Goal: Information Seeking & Learning: Learn about a topic

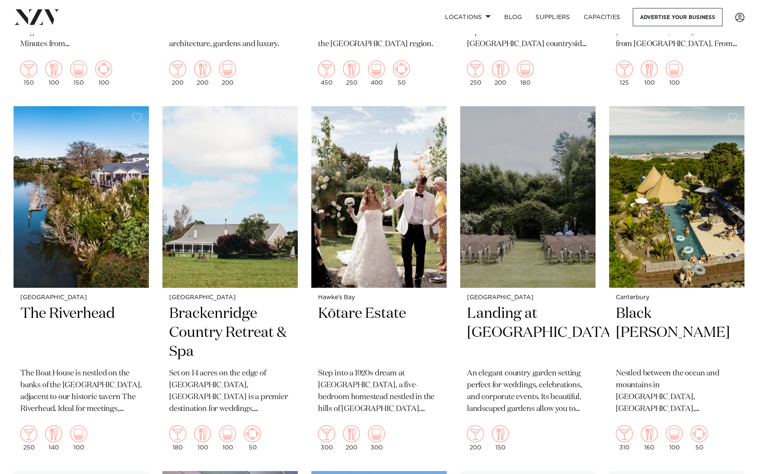
scroll to position [488, 0]
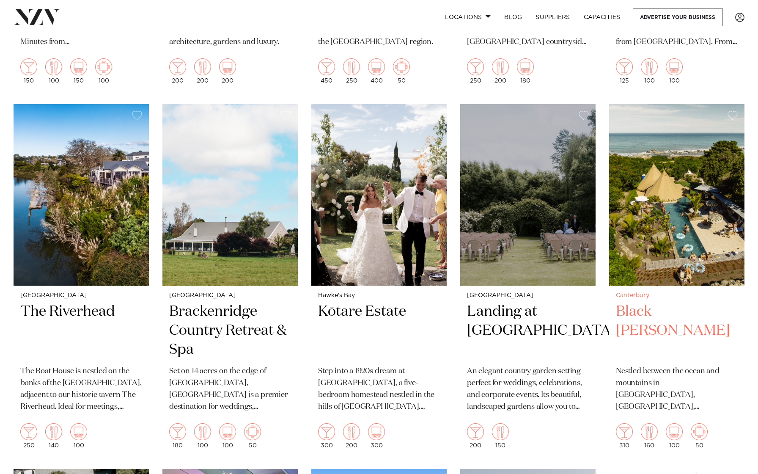
click at [702, 228] on img at bounding box center [676, 194] width 135 height 181
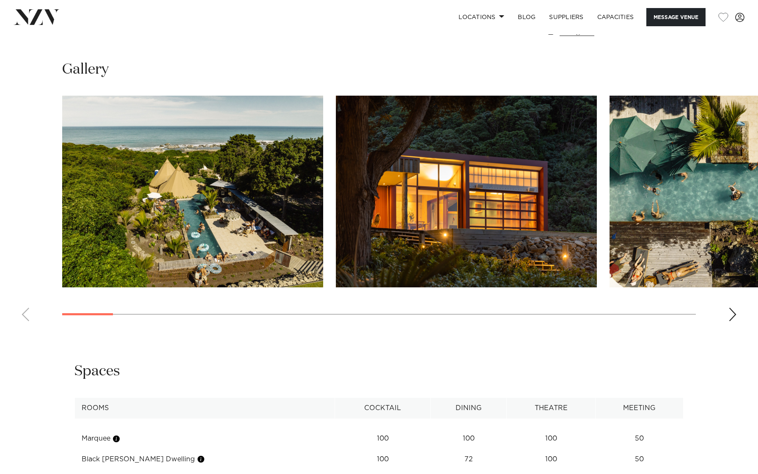
scroll to position [770, 0]
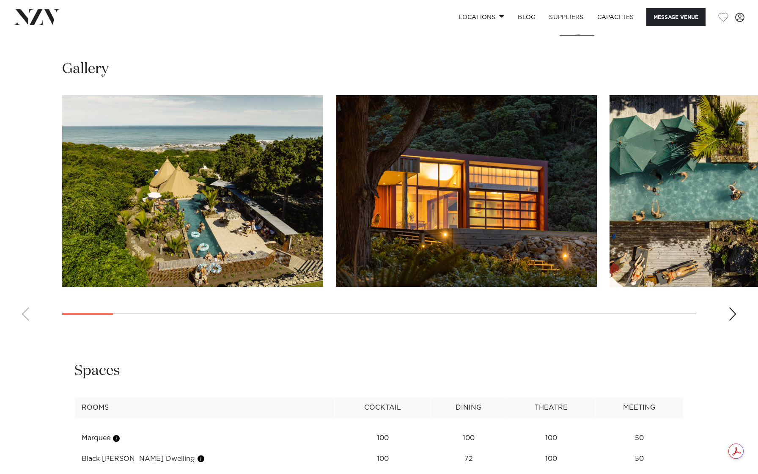
click at [732, 317] on div "Next slide" at bounding box center [733, 314] width 8 height 14
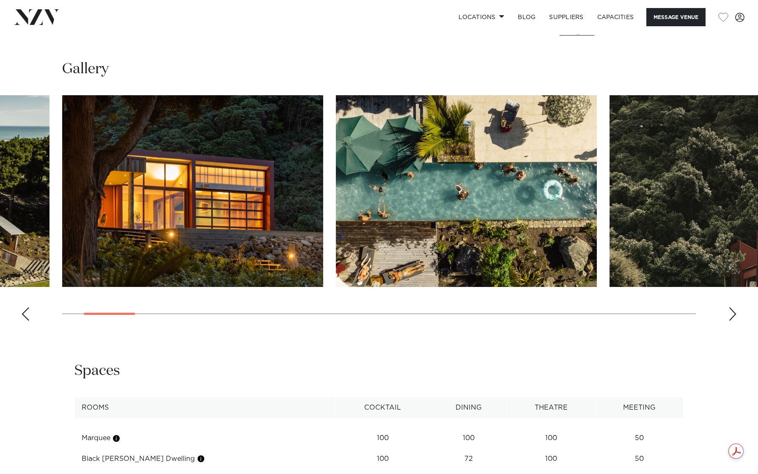
click at [732, 317] on div "Next slide" at bounding box center [733, 314] width 8 height 14
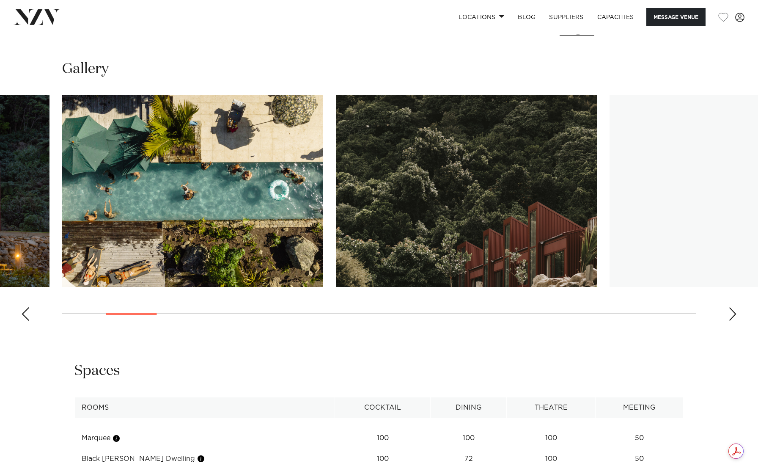
click at [732, 317] on div "Next slide" at bounding box center [733, 314] width 8 height 14
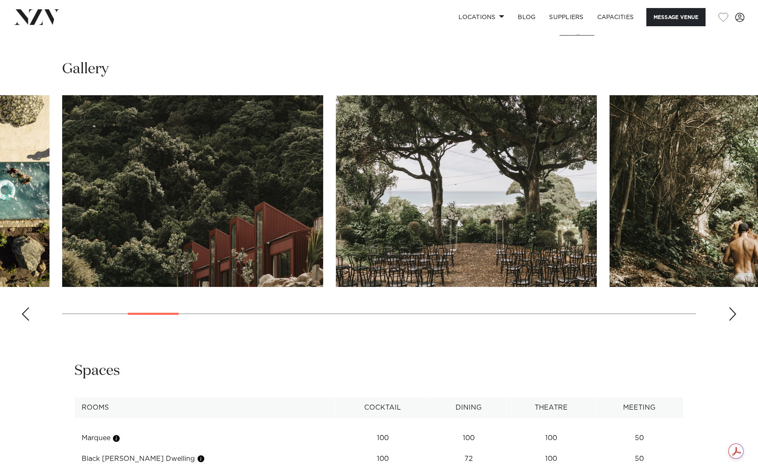
click at [732, 317] on div "Next slide" at bounding box center [733, 314] width 8 height 14
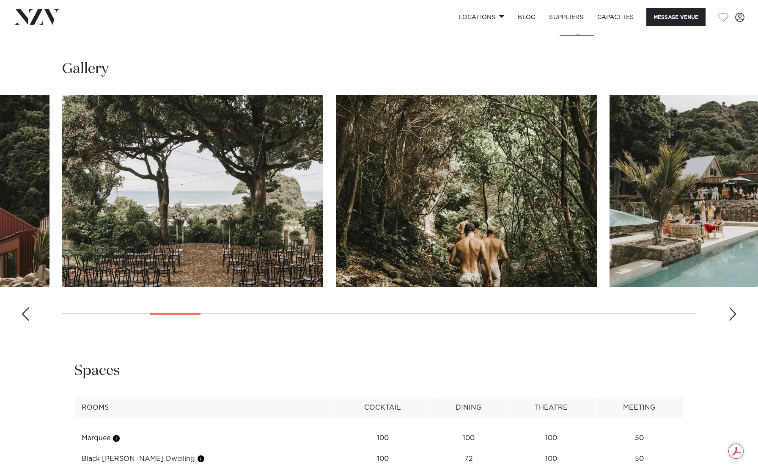
click at [732, 317] on div "Next slide" at bounding box center [733, 314] width 8 height 14
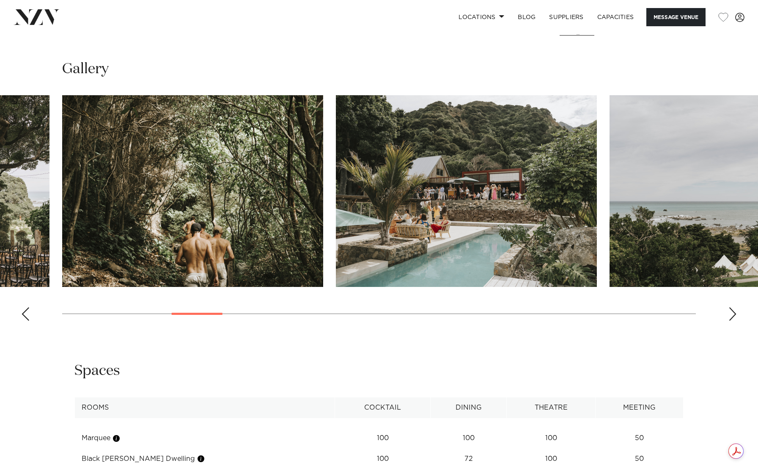
click at [732, 317] on div "Next slide" at bounding box center [733, 314] width 8 height 14
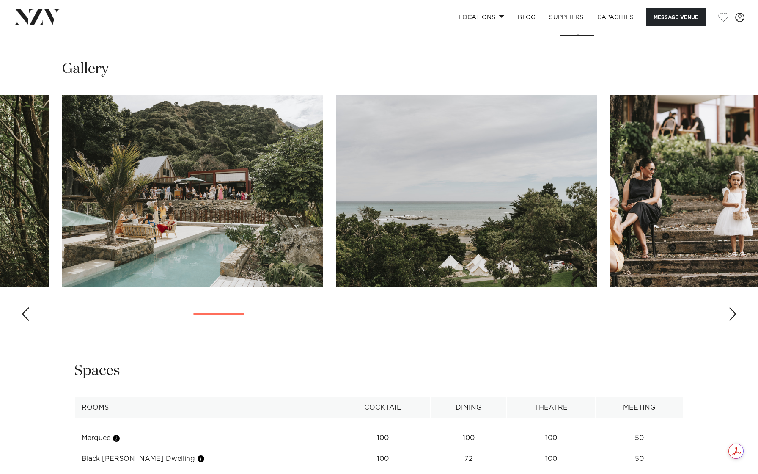
click at [732, 318] on div "Next slide" at bounding box center [733, 314] width 8 height 14
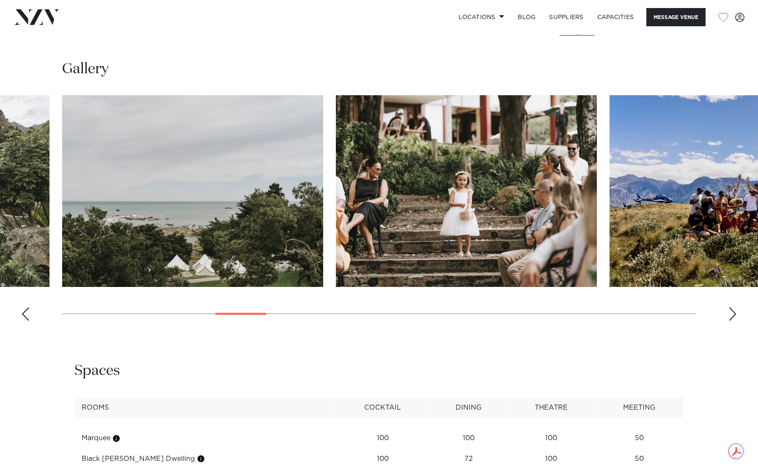
click at [732, 318] on div "Next slide" at bounding box center [733, 314] width 8 height 14
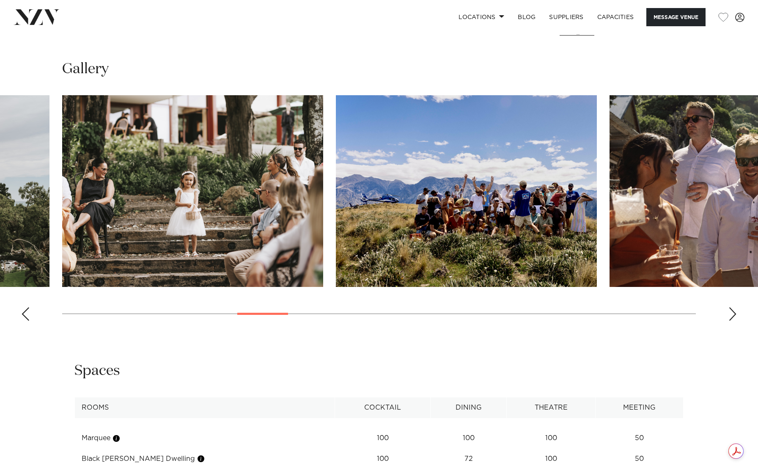
click at [732, 318] on div "Next slide" at bounding box center [733, 314] width 8 height 14
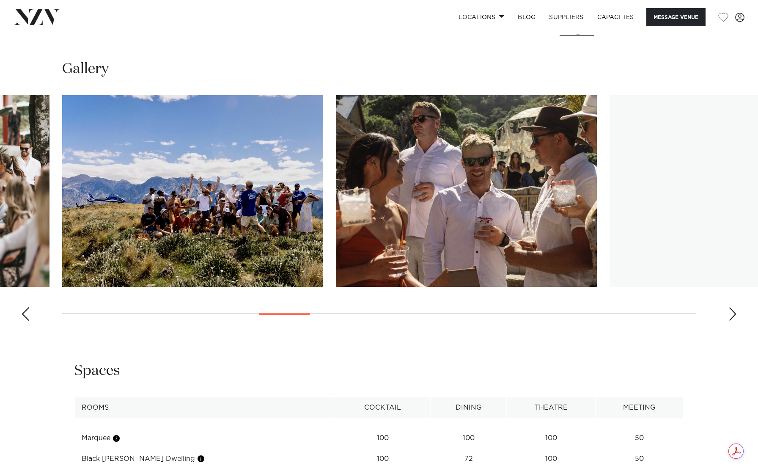
click at [732, 318] on div "Next slide" at bounding box center [733, 314] width 8 height 14
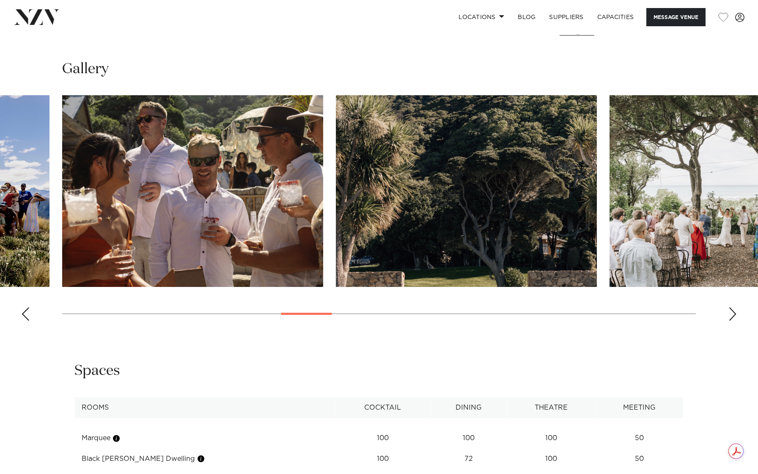
click at [732, 318] on div "Next slide" at bounding box center [733, 314] width 8 height 14
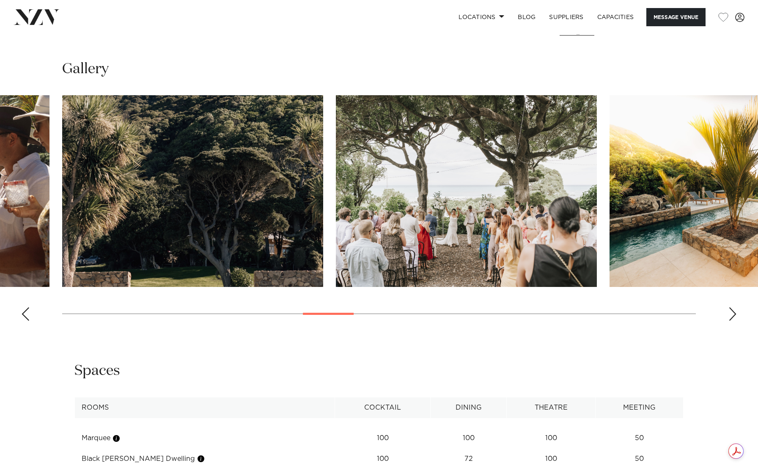
click at [732, 319] on div "Next slide" at bounding box center [733, 314] width 8 height 14
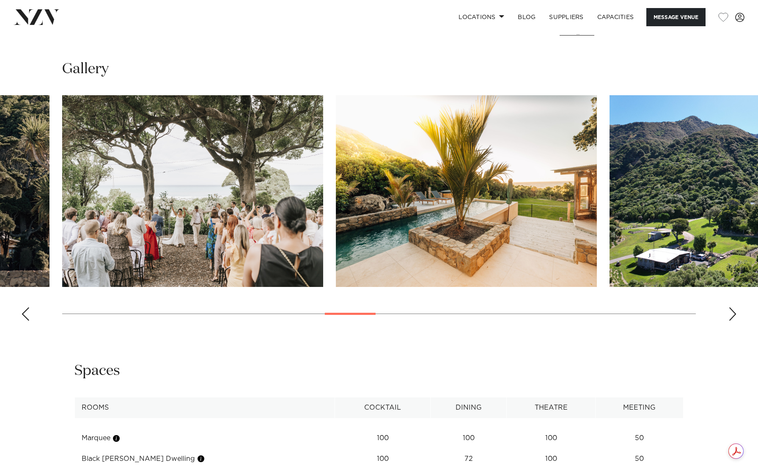
click at [732, 319] on div "Next slide" at bounding box center [733, 314] width 8 height 14
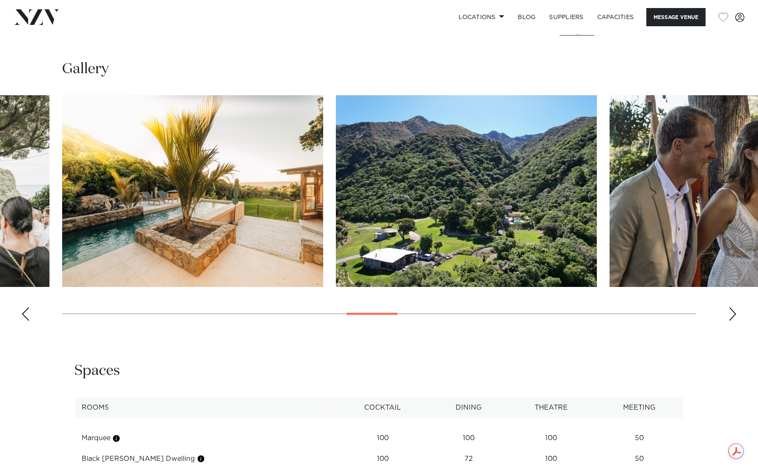
click at [732, 319] on div "Next slide" at bounding box center [733, 314] width 8 height 14
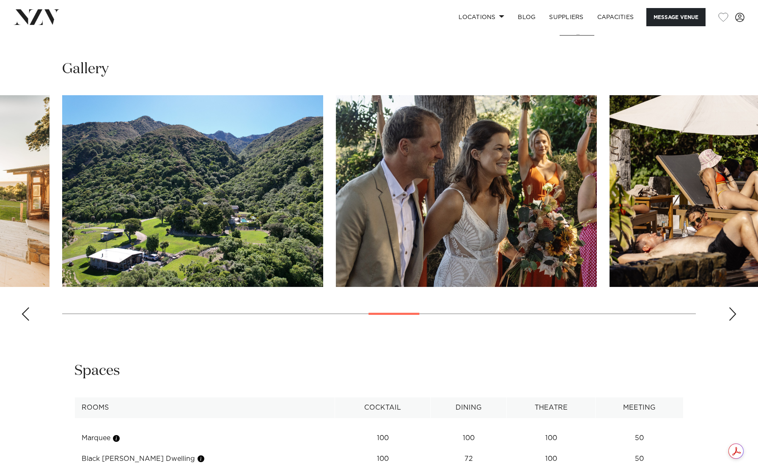
click at [732, 319] on div "Next slide" at bounding box center [733, 314] width 8 height 14
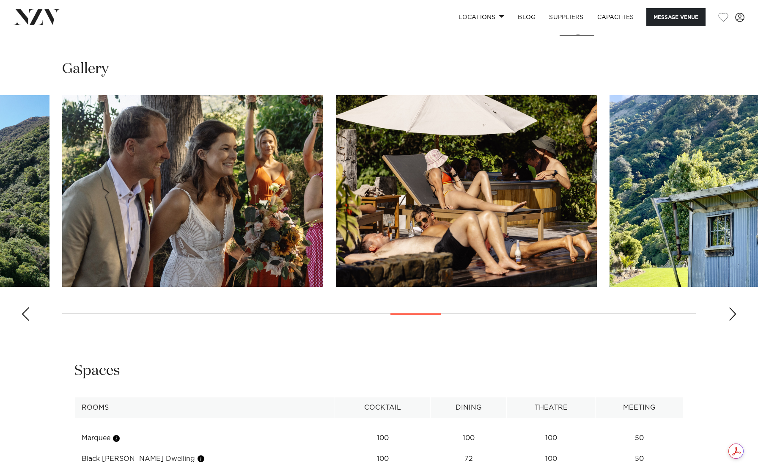
click at [732, 319] on div "Next slide" at bounding box center [733, 314] width 8 height 14
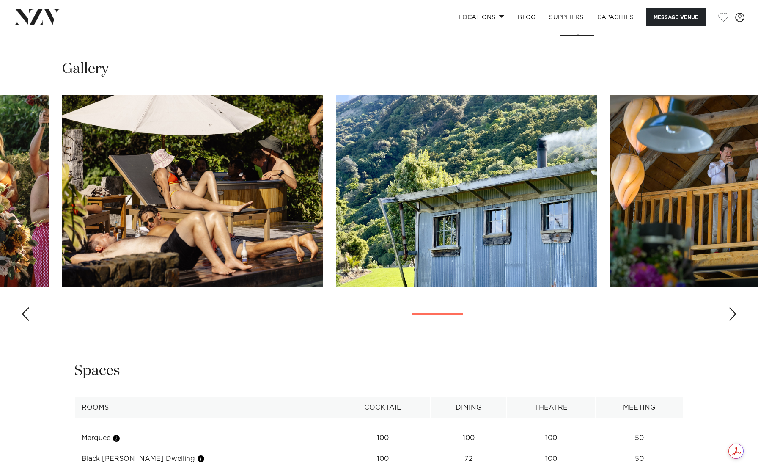
click at [732, 319] on div "Next slide" at bounding box center [733, 314] width 8 height 14
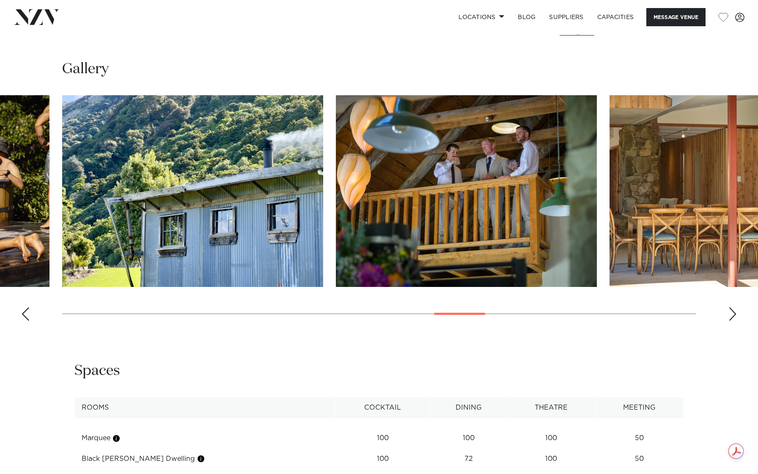
click at [732, 319] on div "Next slide" at bounding box center [733, 314] width 8 height 14
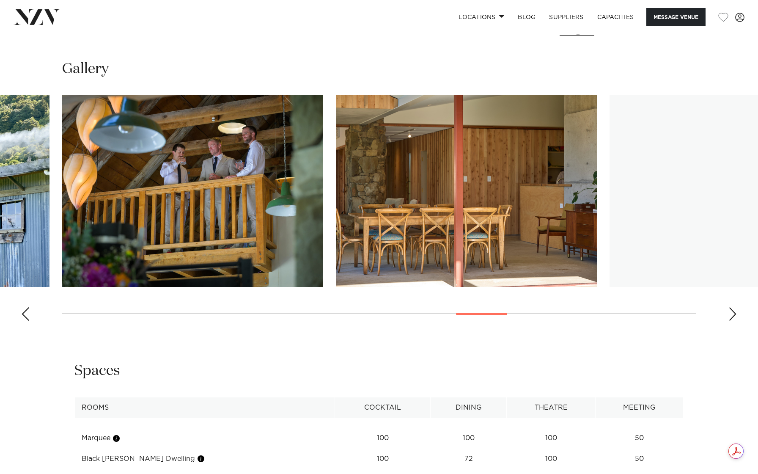
click at [732, 319] on div "Next slide" at bounding box center [733, 314] width 8 height 14
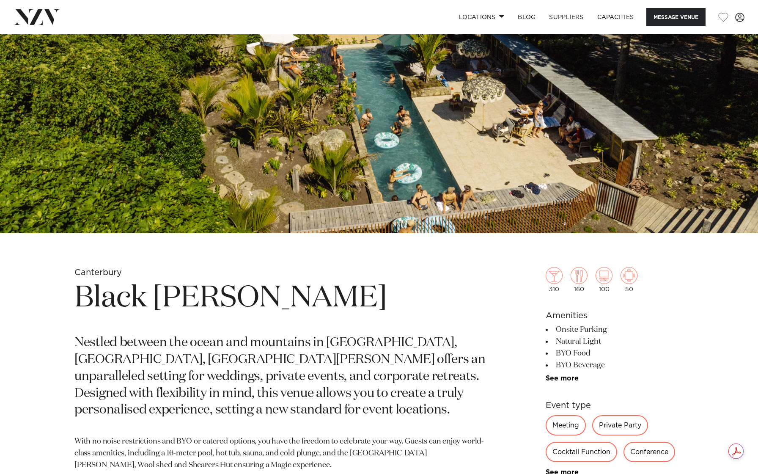
scroll to position [0, 0]
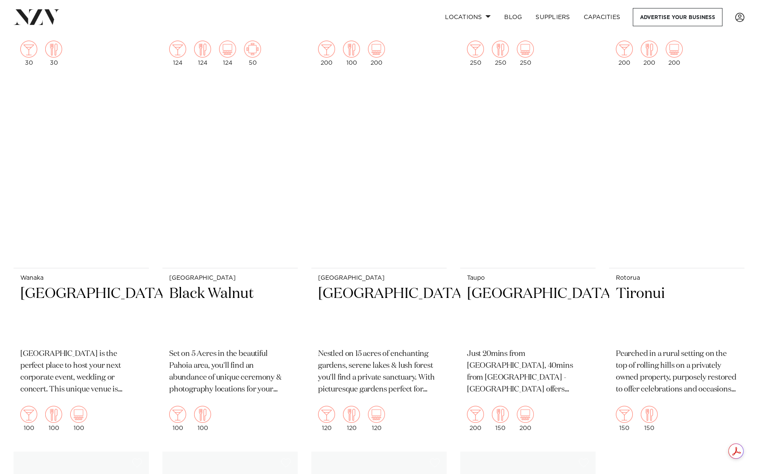
scroll to position [2327, 0]
